Goal: Task Accomplishment & Management: Use online tool/utility

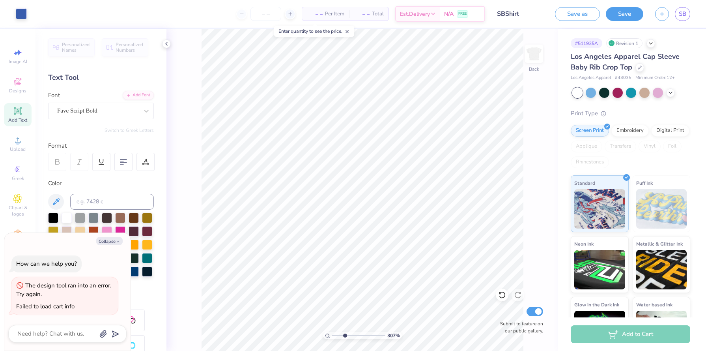
type textarea "x"
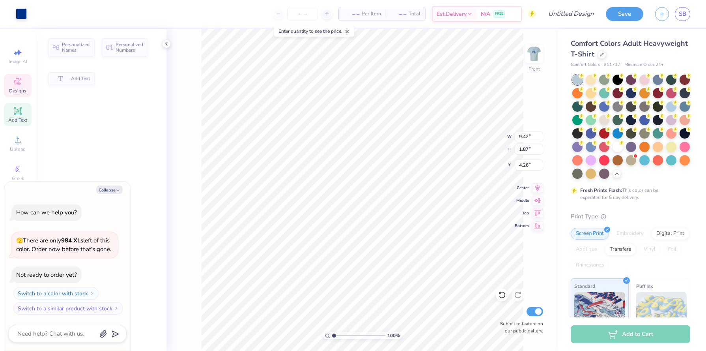
type textarea "x"
type input "9.42"
type input "1.87"
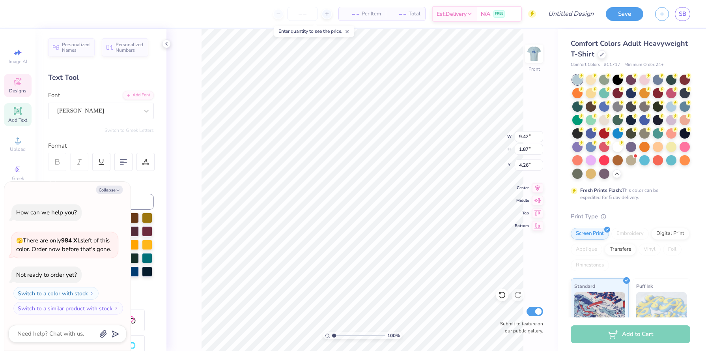
scroll to position [0, 0]
type textarea "x"
type textarea "AlphAa Phi"
type textarea "x"
type textarea "AlphAla Phi"
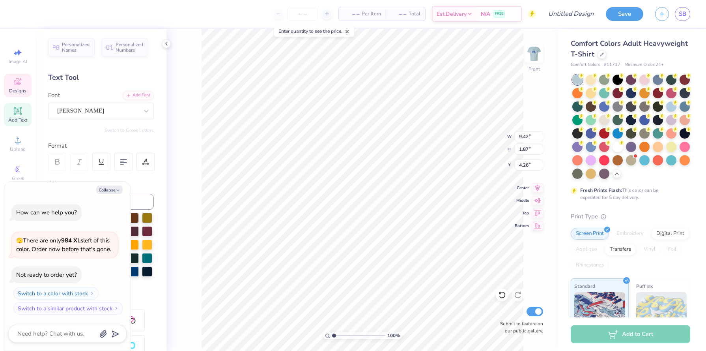
type textarea "x"
type textarea "AlphAa Phi"
type textarea "x"
type textarea "Alpha Phi"
type textarea "x"
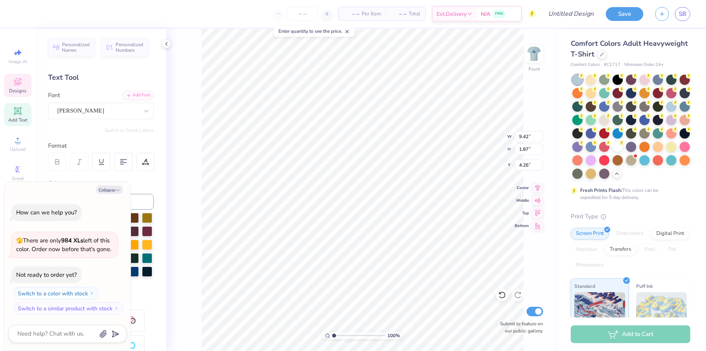
type textarea "Alpha Ph"
type textarea "x"
type textarea "Alpha P"
type textarea "x"
type textarea "Alpha"
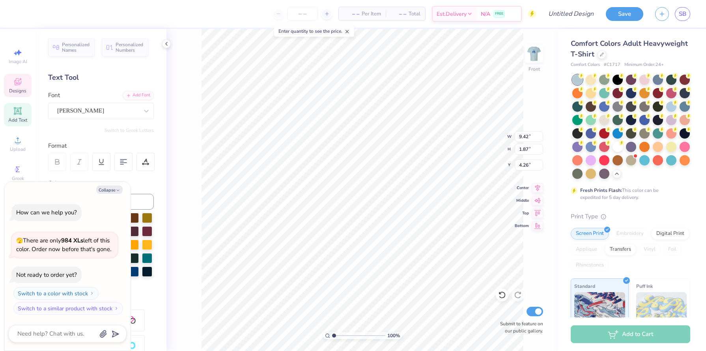
type textarea "x"
type textarea "Alpha P"
type textarea "x"
type textarea "Alpha"
type textarea "x"
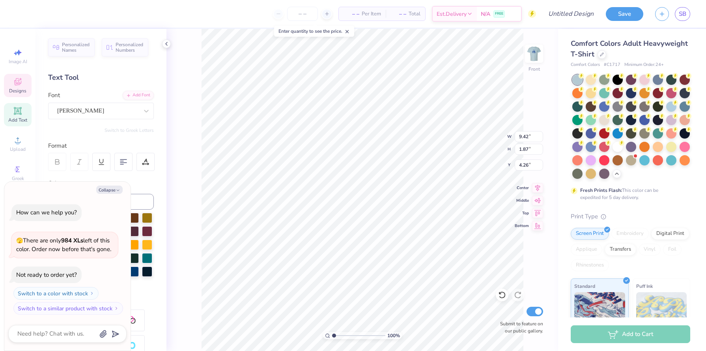
type textarea "Alpha O"
type textarea "x"
type textarea "Alpha Om"
type textarea "x"
type textarea "Alpha Omg"
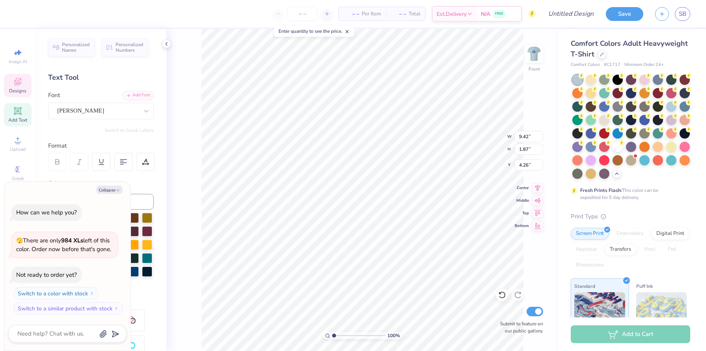
type textarea "x"
type textarea "Alpha Omga"
type textarea "x"
type textarea "Alpha Omg"
type textarea "x"
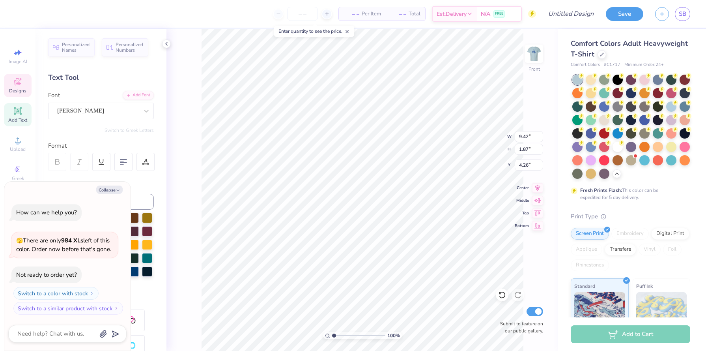
type textarea "Alpha Om"
type textarea "x"
type textarea "Alpha Ome"
type textarea "x"
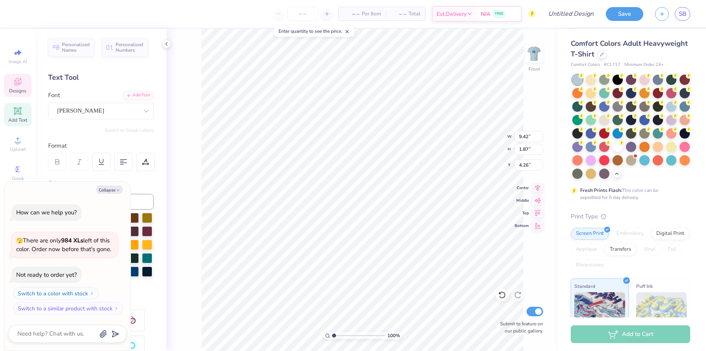
type textarea "Alpha Omega"
type textarea "x"
type textarea "Alpha Omega"
type textarea "x"
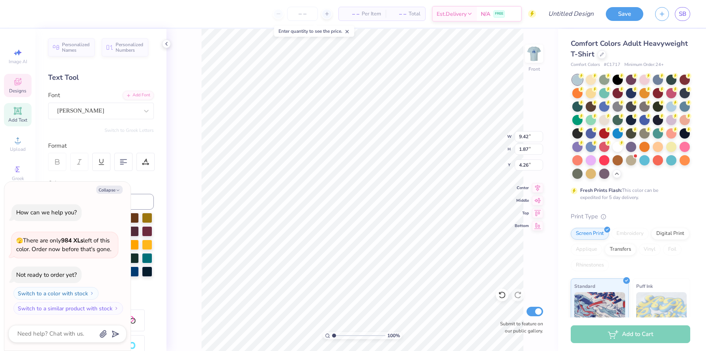
type textarea "Alpha Omega E"
type textarea "x"
type textarea "Alpha Omega Ep"
type textarea "x"
type textarea "Alpha Omega Eps"
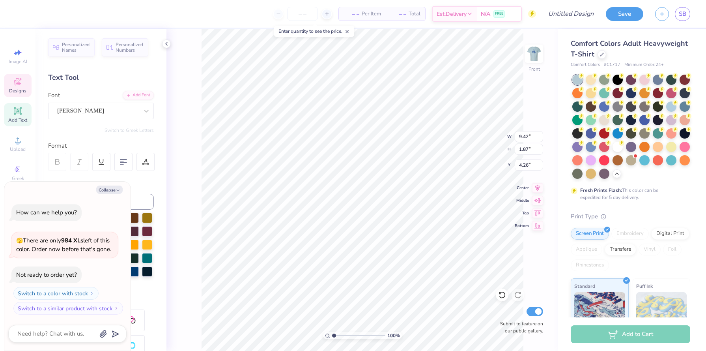
type textarea "x"
type textarea "Alpha Omega Epsi"
type textarea "x"
type textarea "Alpha Omega Epsilo"
type textarea "x"
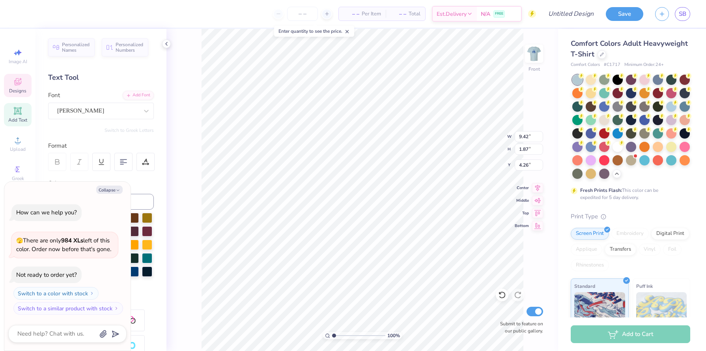
type textarea "Alpha Omega Epsilon"
type textarea "x"
type input "3.51"
type input "4.65"
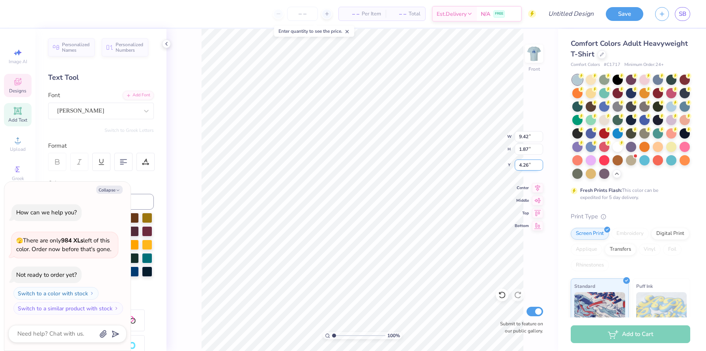
type input "12.04"
type textarea "x"
type input "9.69"
type input "8.45"
type input "7.40"
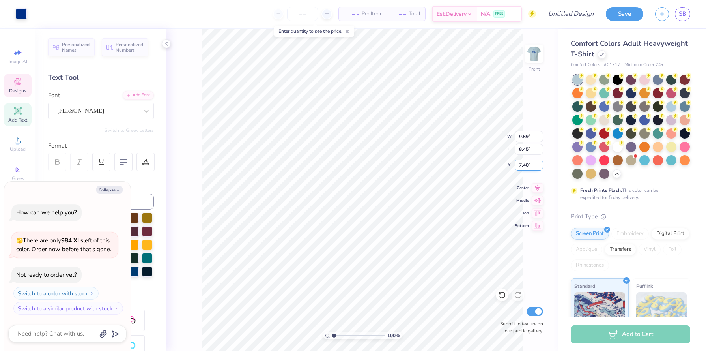
type textarea "x"
type input "11.20"
type input "4.48"
type input "3.00"
type textarea "x"
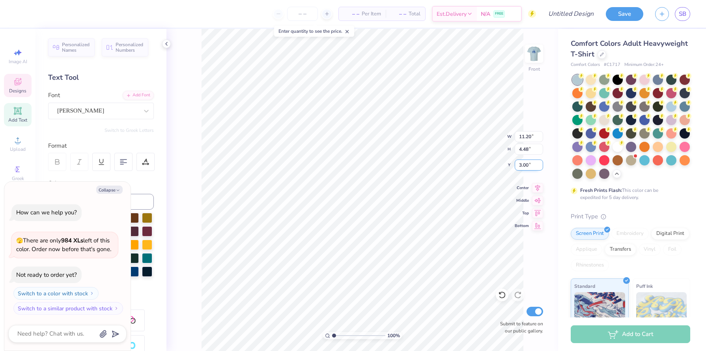
type input "5.04"
type input "0.99"
type input "6.36"
type textarea "x"
type input "11.20"
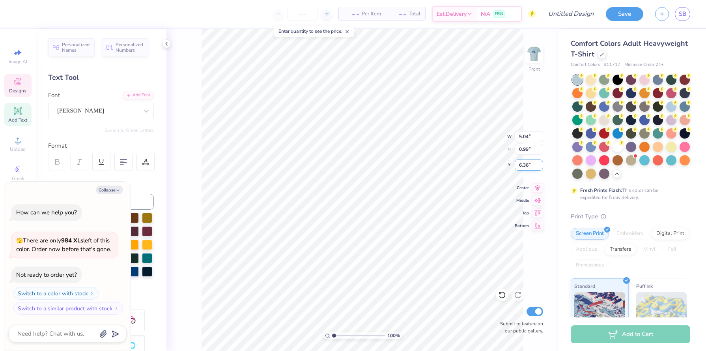
type input "4.48"
type input "3.00"
type textarea "x"
type input "5.04"
type input "0.99"
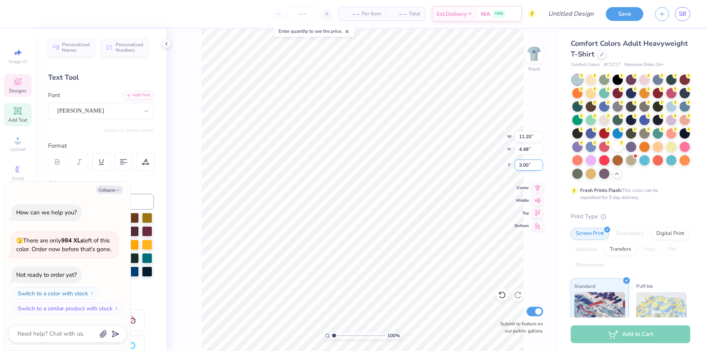
type input "6.36"
type textarea "x"
type input "11.20"
type input "4.48"
type input "3.00"
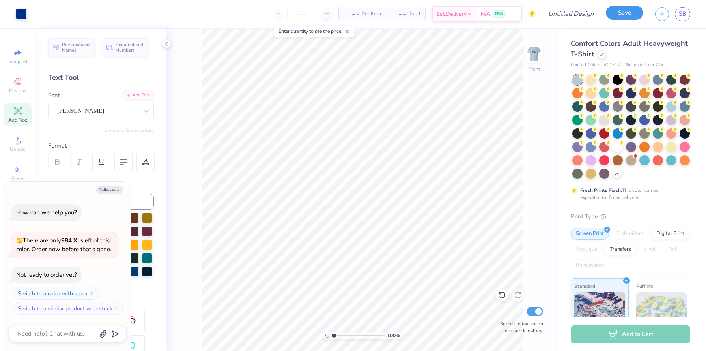
click at [623, 19] on button "Save" at bounding box center [624, 13] width 37 height 14
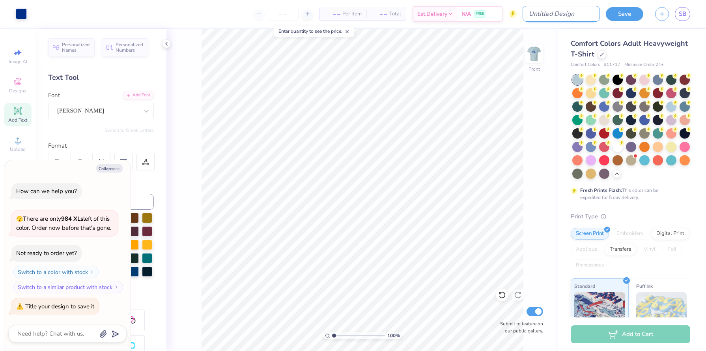
type textarea "x"
click at [576, 17] on input "Design Title" at bounding box center [561, 14] width 77 height 16
type input "S"
type textarea "x"
type input "SB"
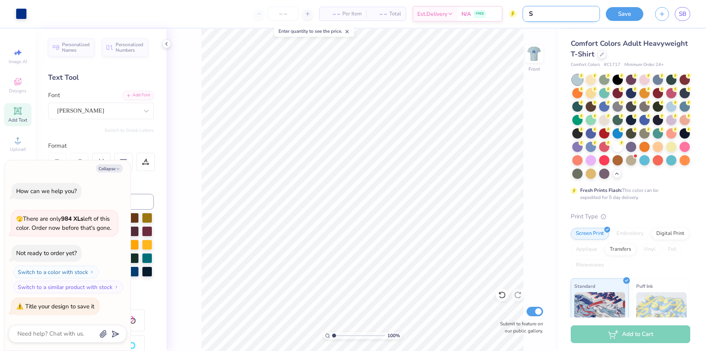
type textarea "x"
type input "SBT"
type textarea "x"
type input "SBTs"
type textarea "x"
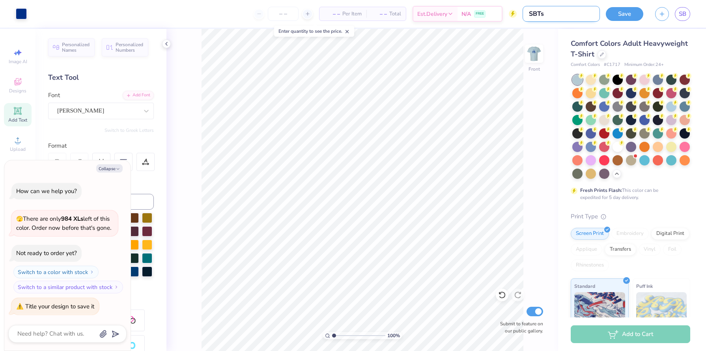
type input "SBTsh"
type textarea "x"
type input "SBTshi"
type textarea "x"
type input "SBTshir"
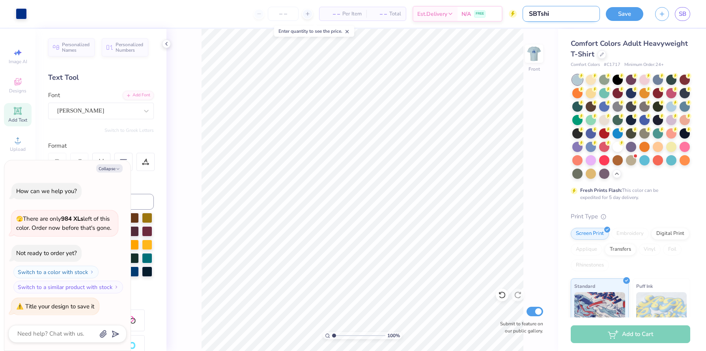
type textarea "x"
type input "SBTshirt"
type textarea "x"
type input "SBTshirt2"
type textarea "x"
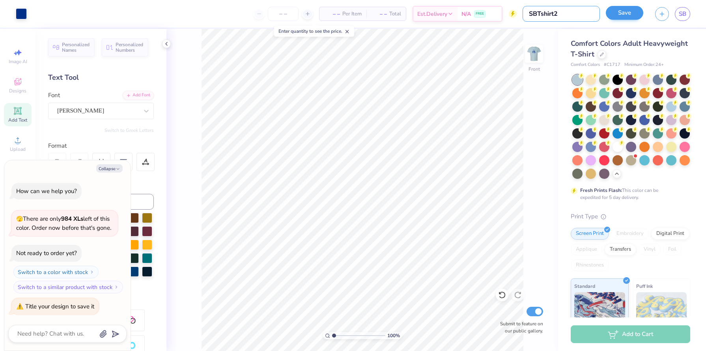
type input "SBTshirt2"
click at [633, 11] on button "Save" at bounding box center [624, 13] width 37 height 14
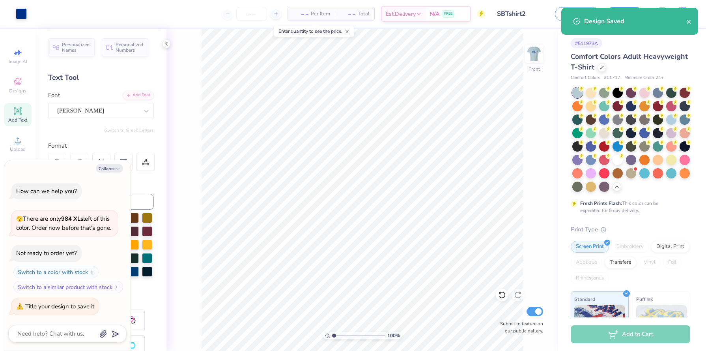
type textarea "x"
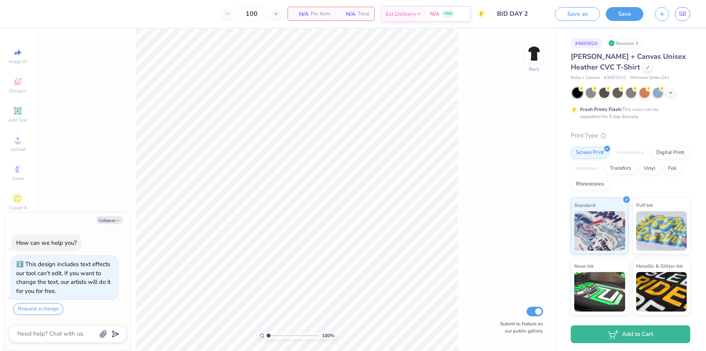
type textarea "x"
click at [681, 14] on span "SB" at bounding box center [682, 13] width 7 height 9
